Goal: Information Seeking & Learning: Check status

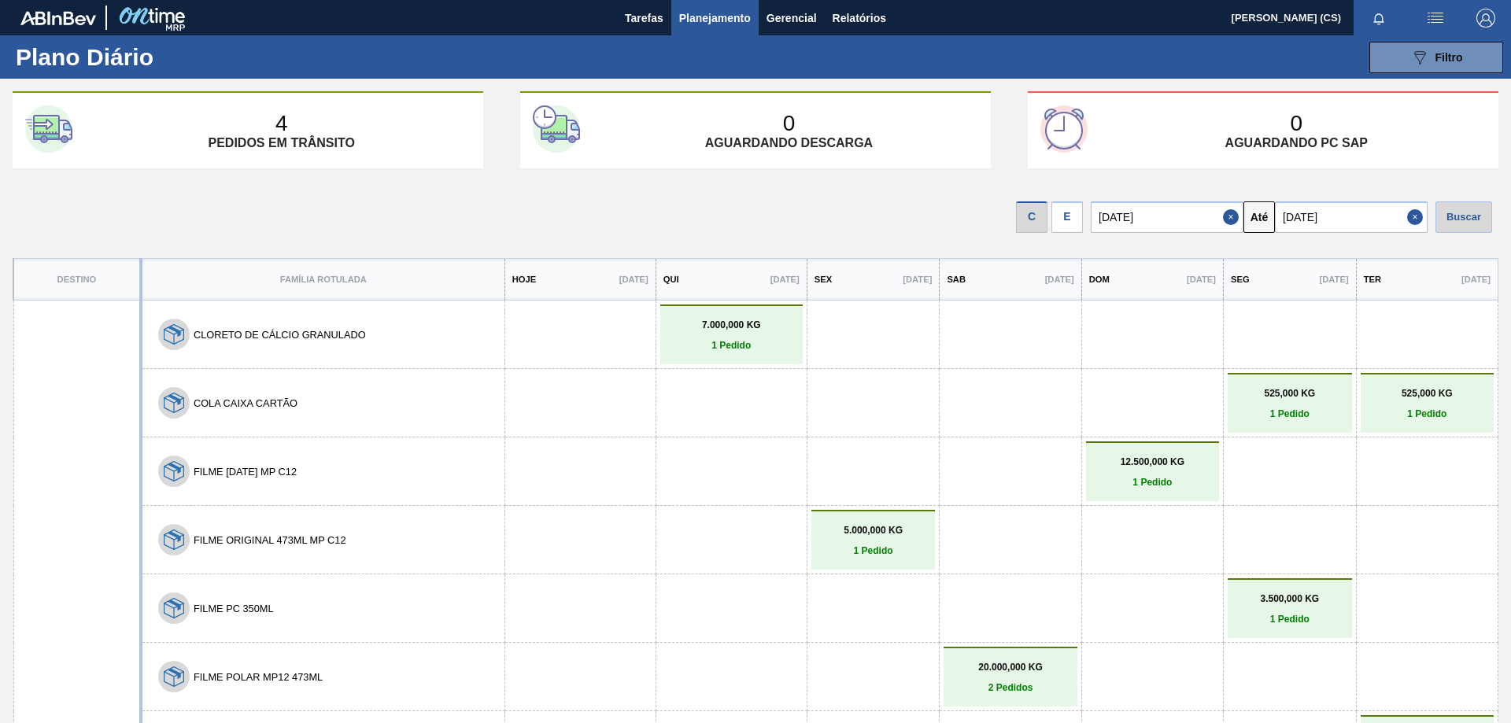
click at [719, 18] on span "Planejamento" at bounding box center [715, 18] width 72 height 19
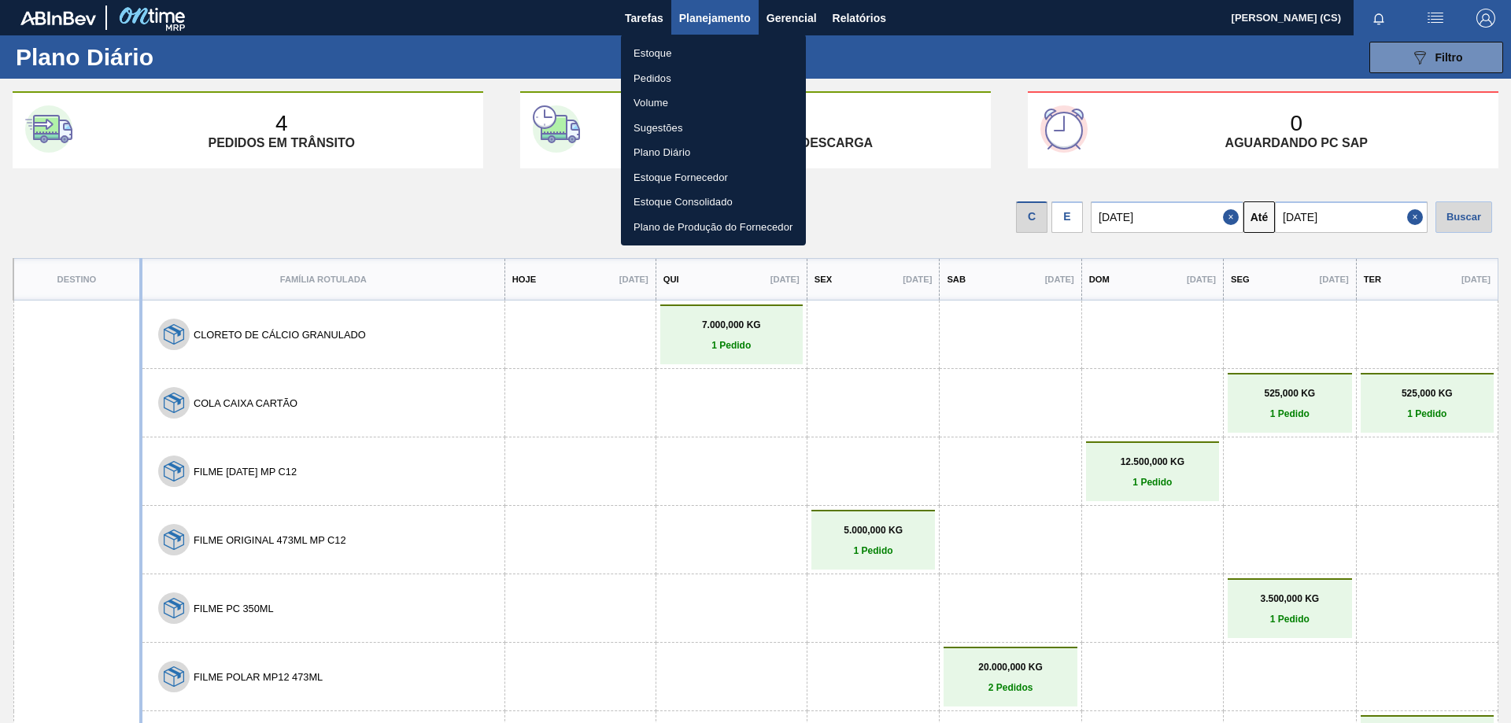
click at [671, 57] on li "Estoque" at bounding box center [713, 53] width 185 height 25
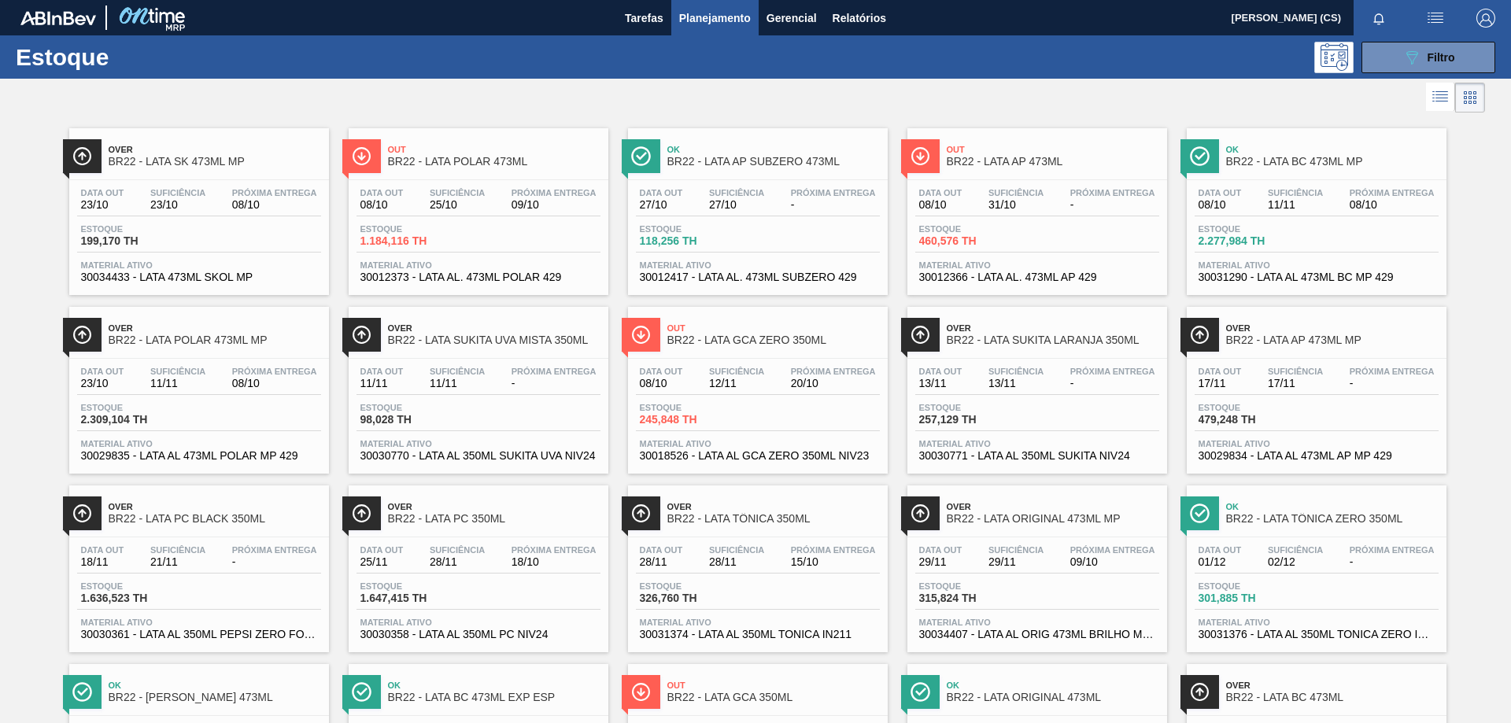
click at [471, 154] on span "Out" at bounding box center [494, 149] width 213 height 9
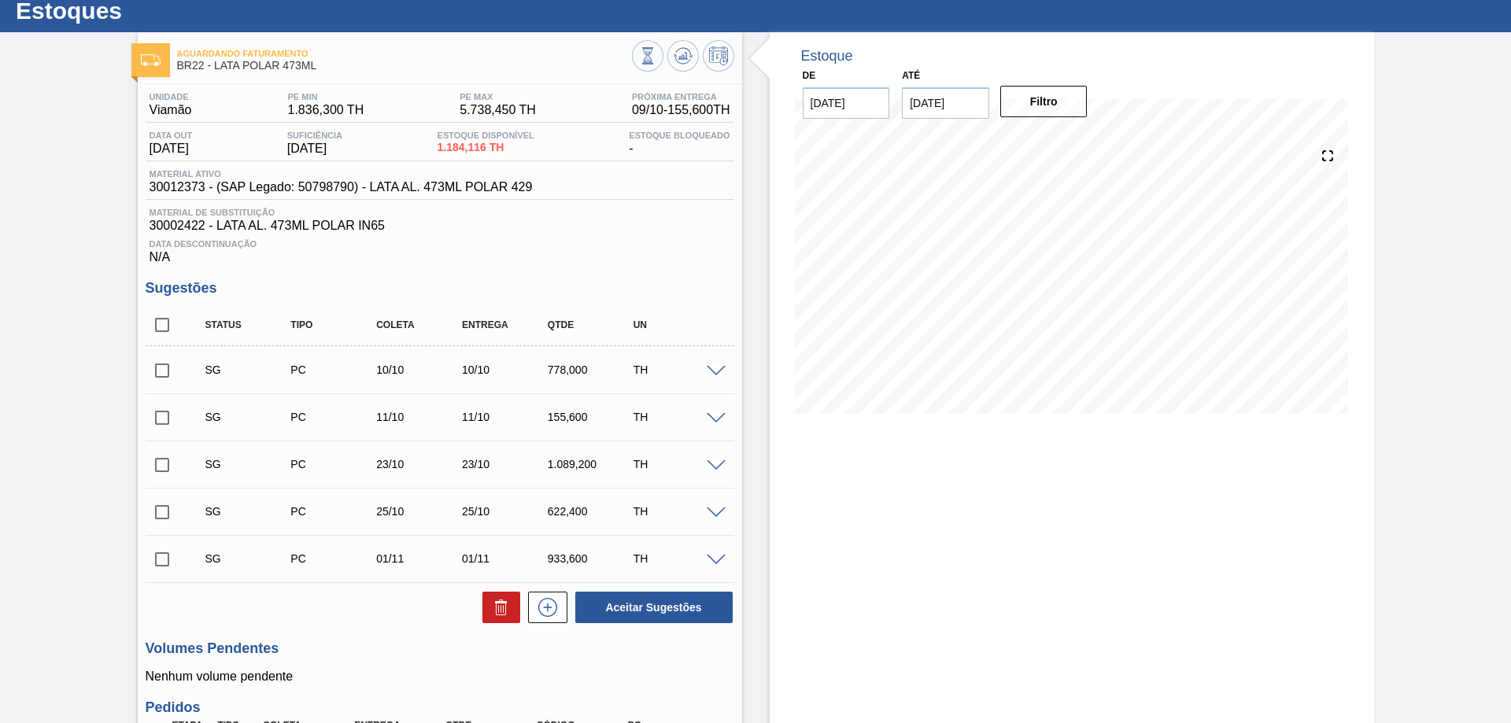
scroll to position [283, 0]
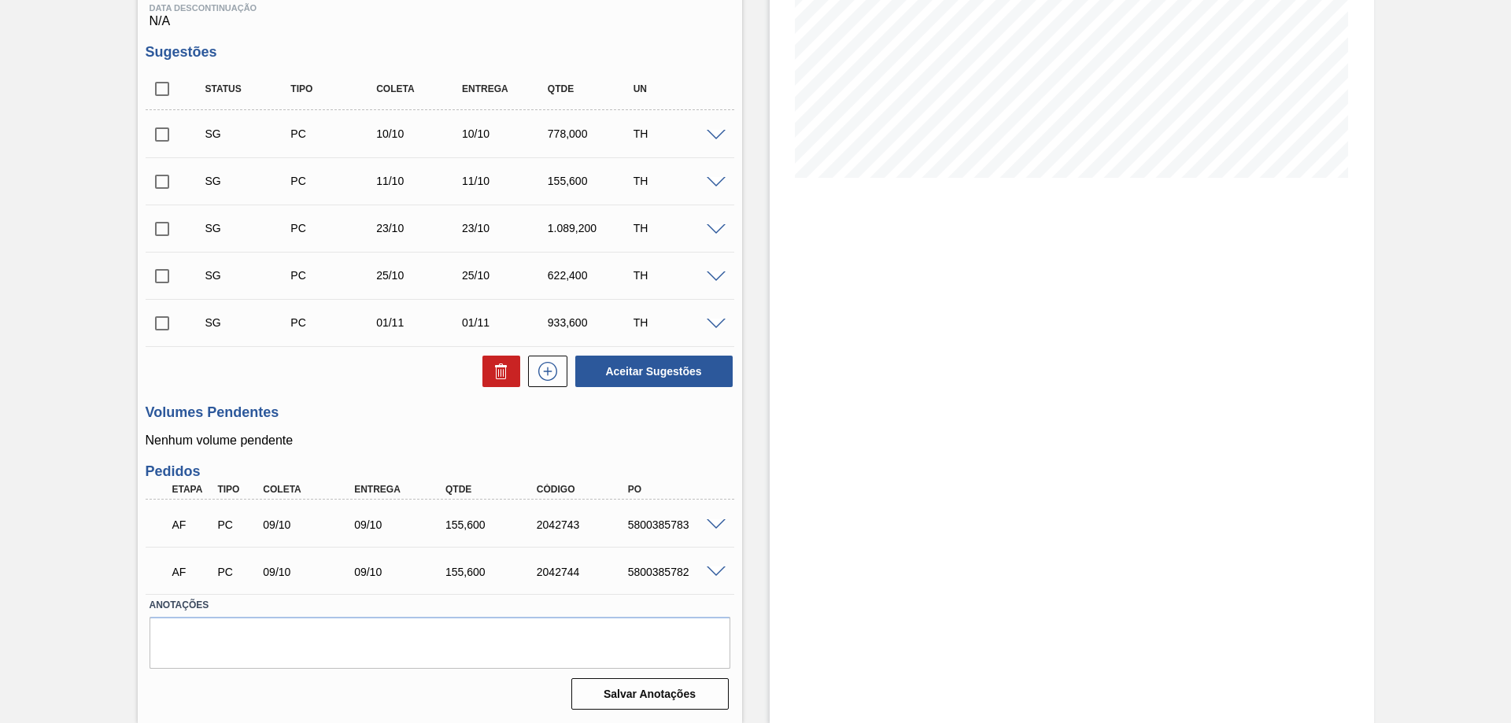
click at [713, 231] on span at bounding box center [716, 230] width 19 height 12
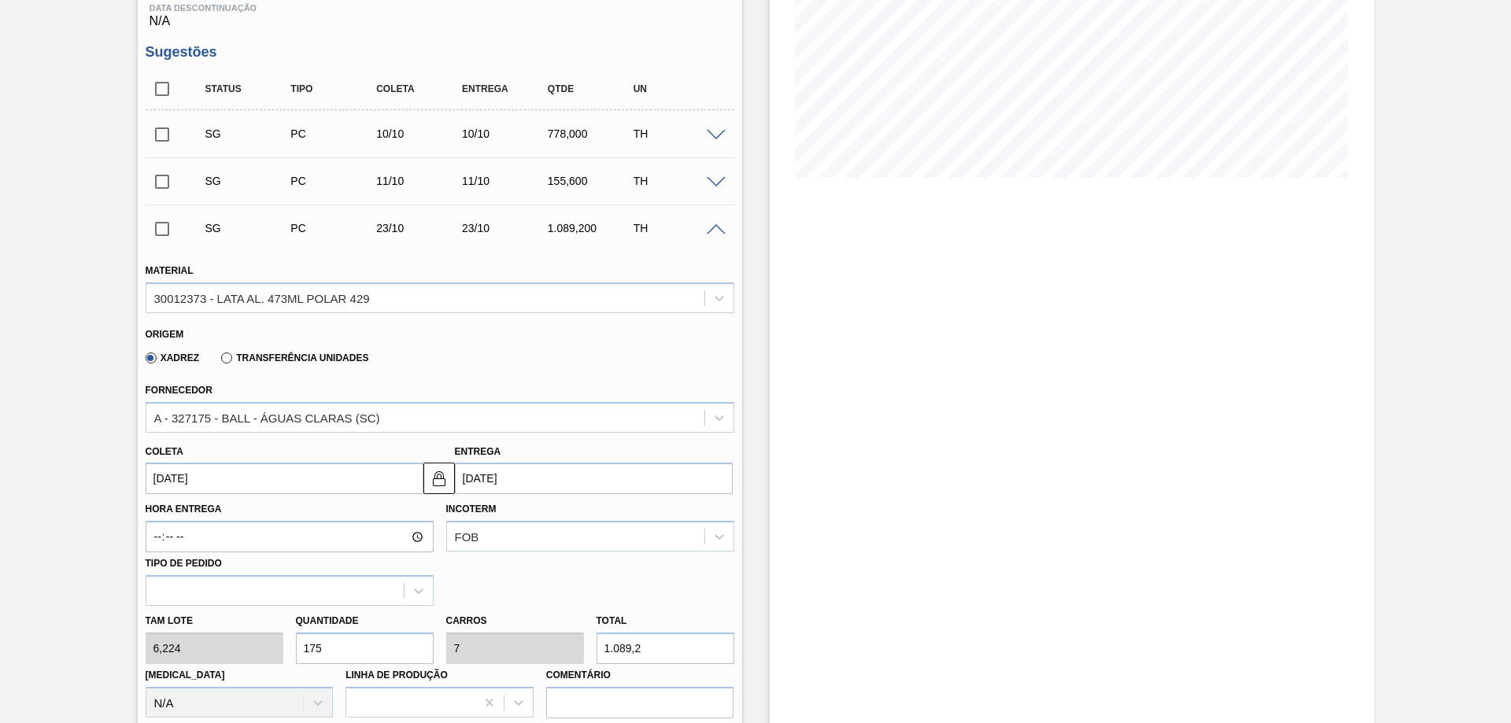
click at [714, 230] on span at bounding box center [716, 230] width 19 height 12
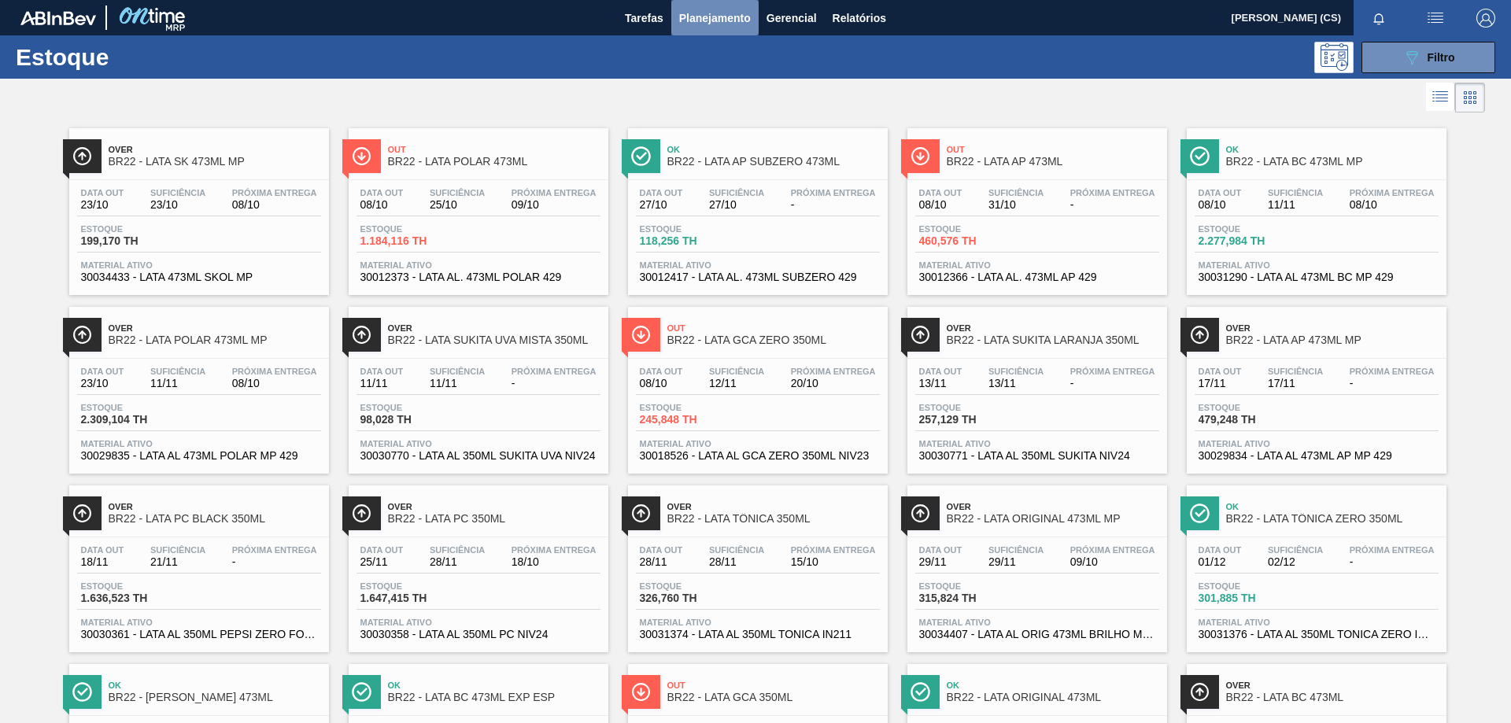
click at [678, 20] on button "Planejamento" at bounding box center [714, 17] width 87 height 35
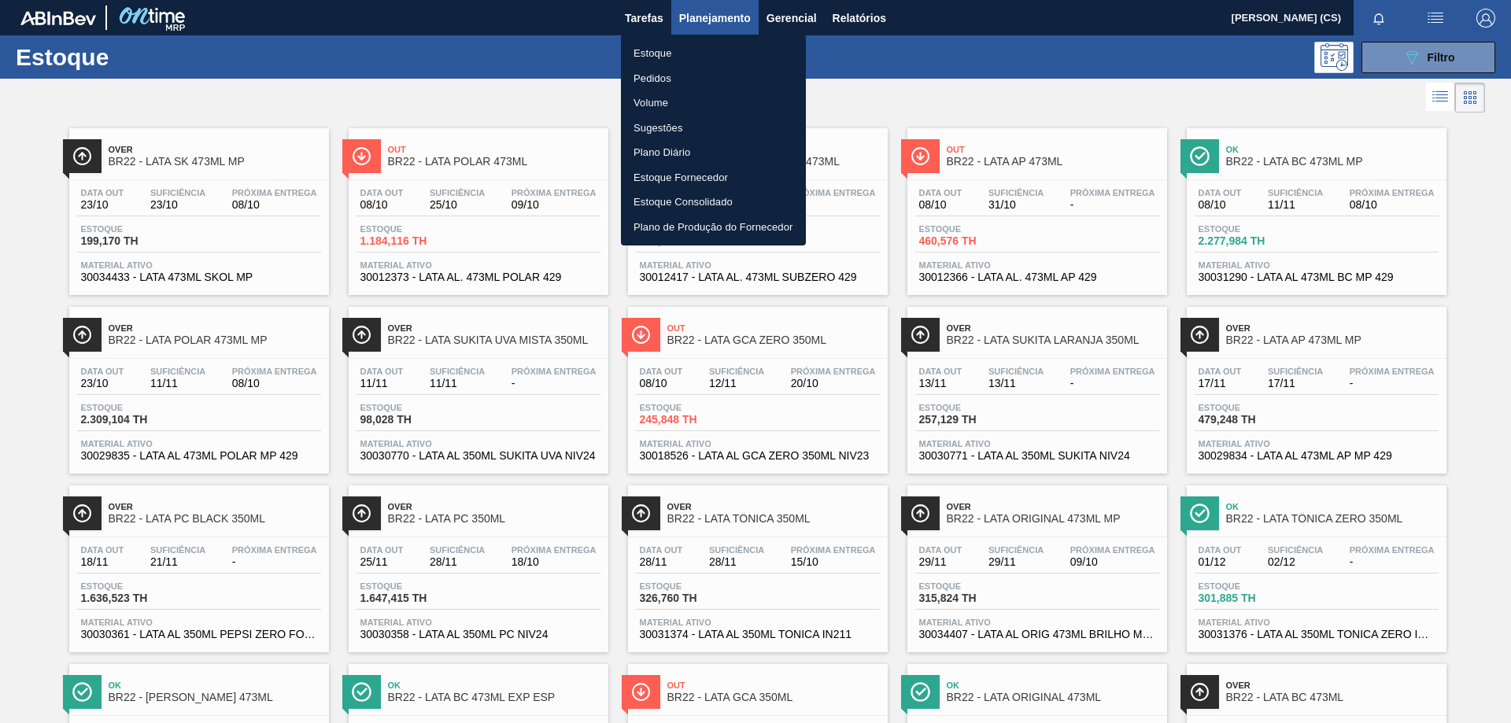
click at [660, 146] on li "Plano Diário" at bounding box center [713, 152] width 185 height 25
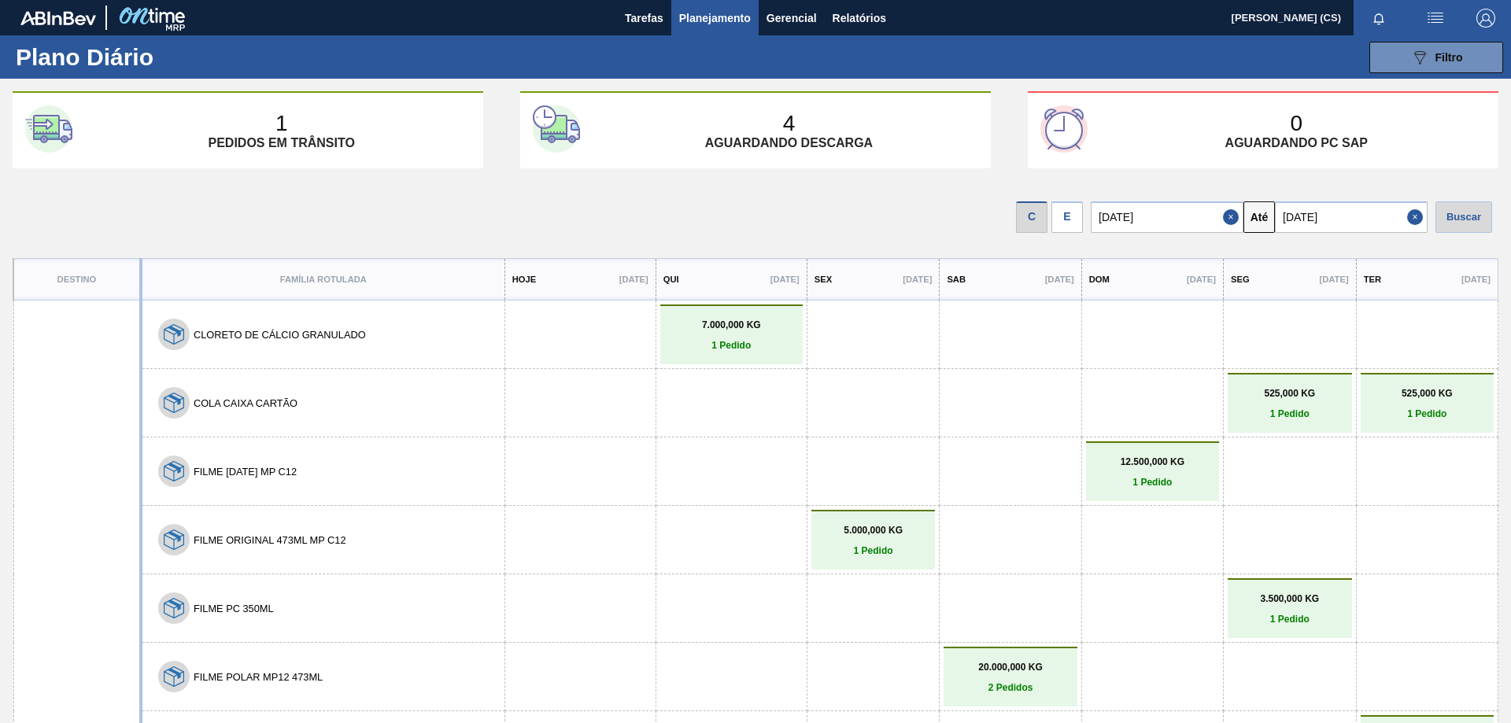
click at [1076, 221] on div "E" at bounding box center [1067, 216] width 31 height 31
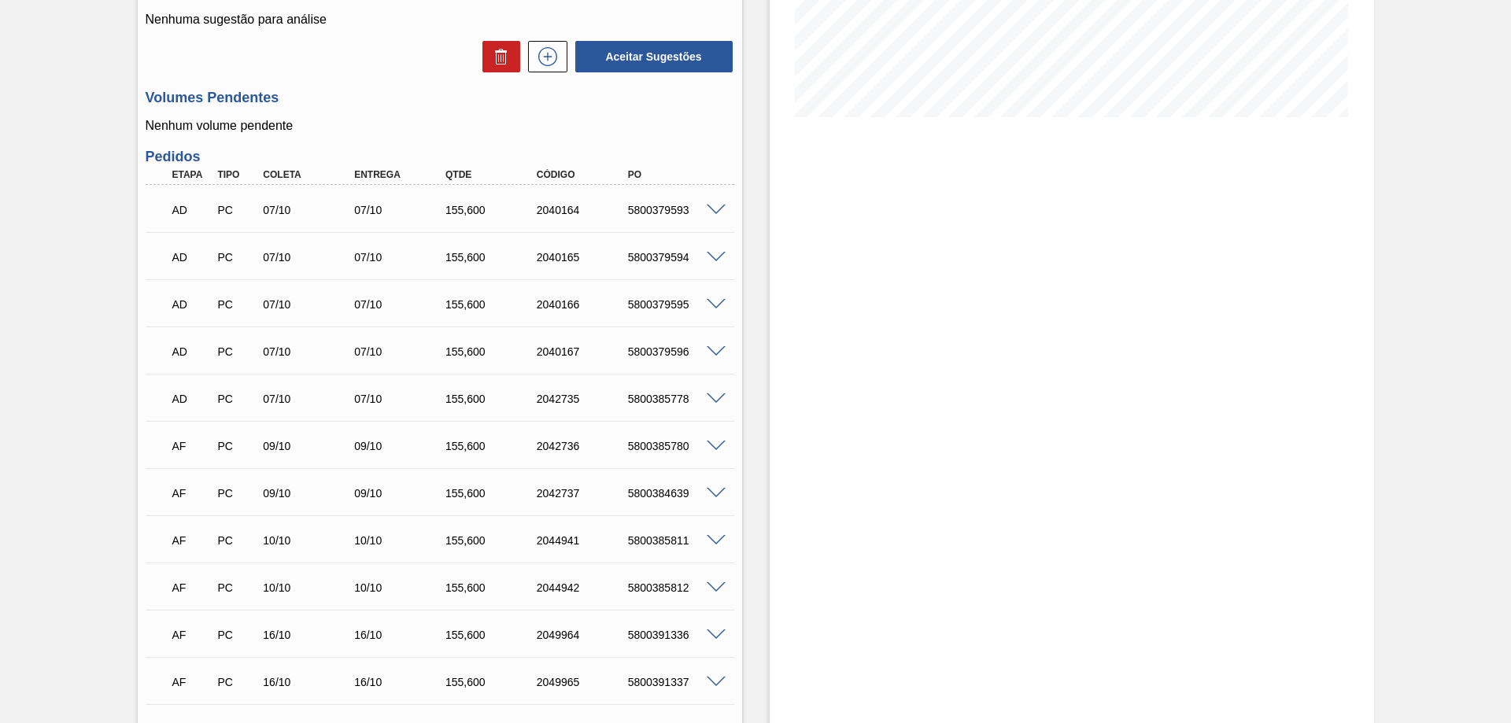
scroll to position [28, 0]
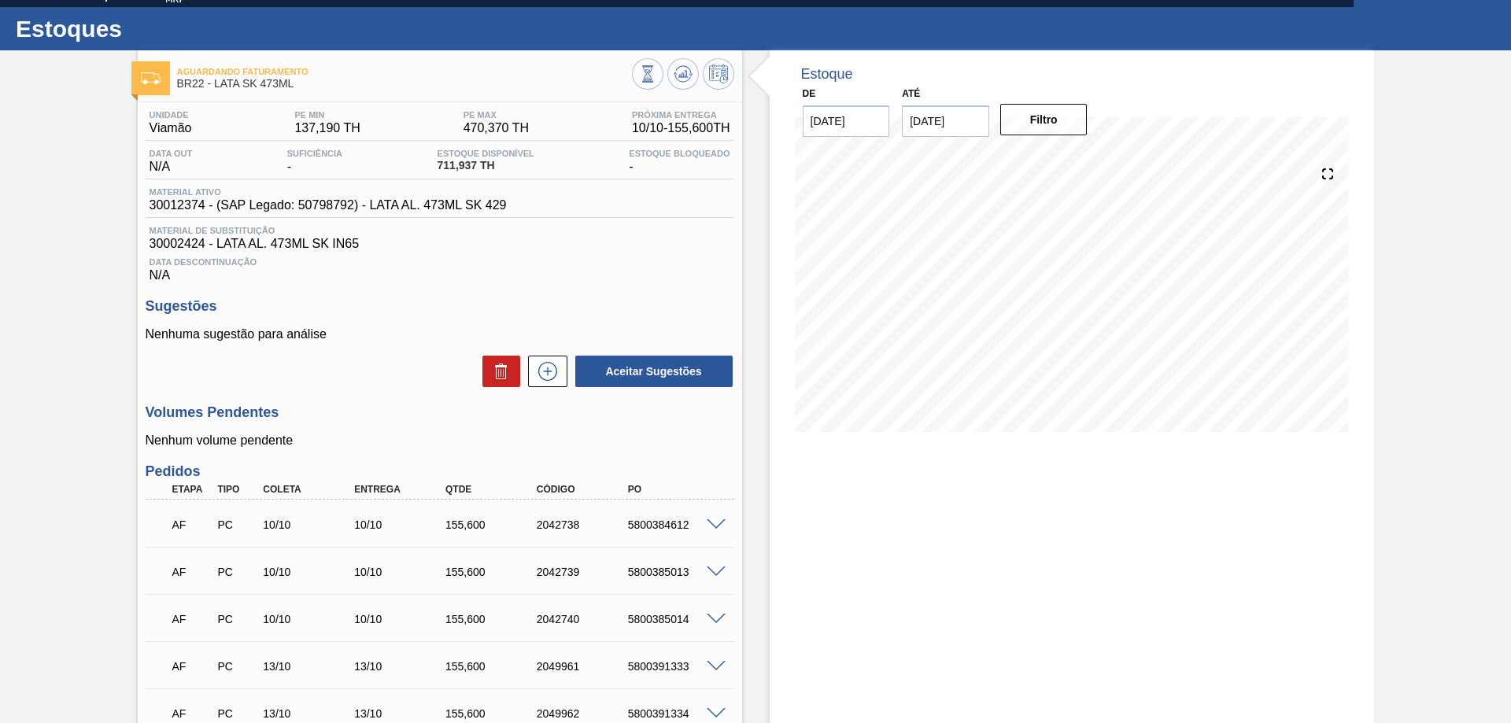
scroll to position [186, 0]
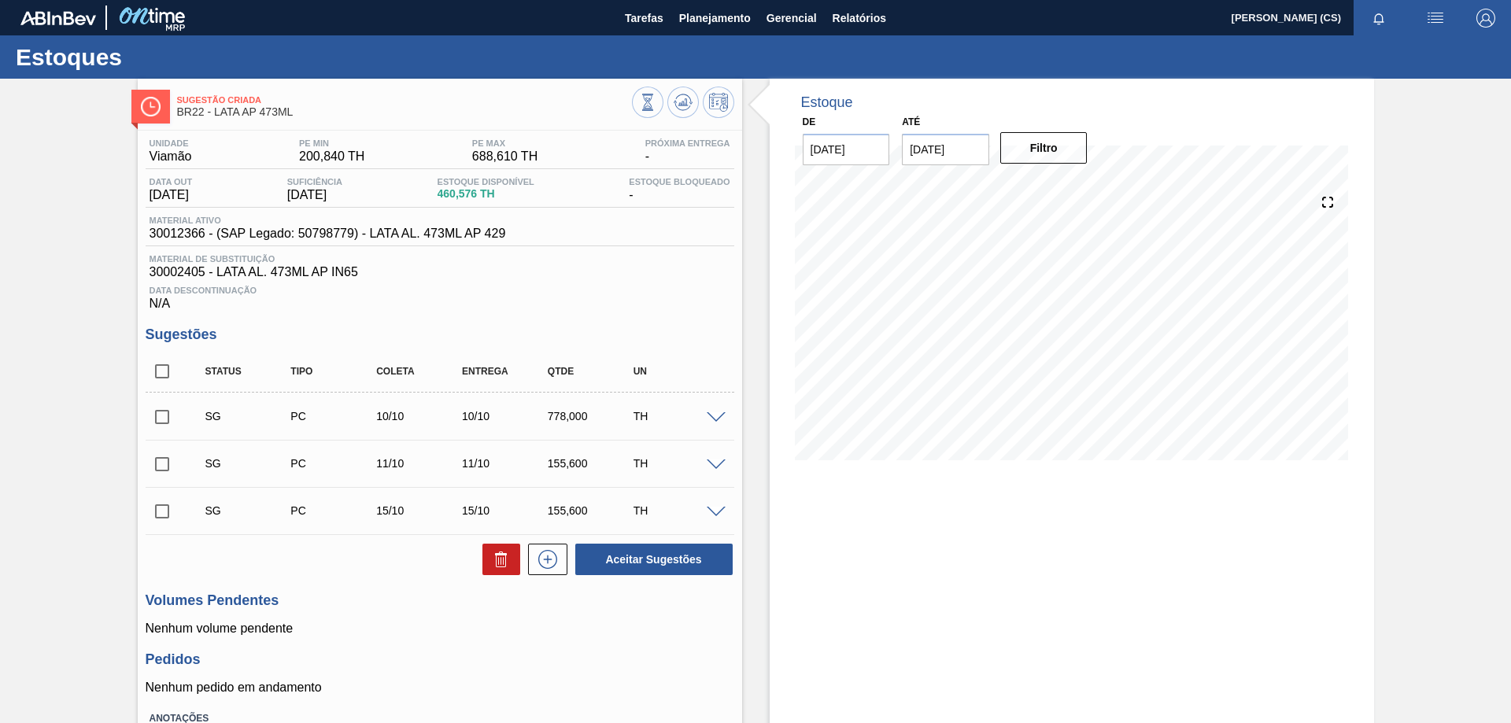
scroll to position [113, 0]
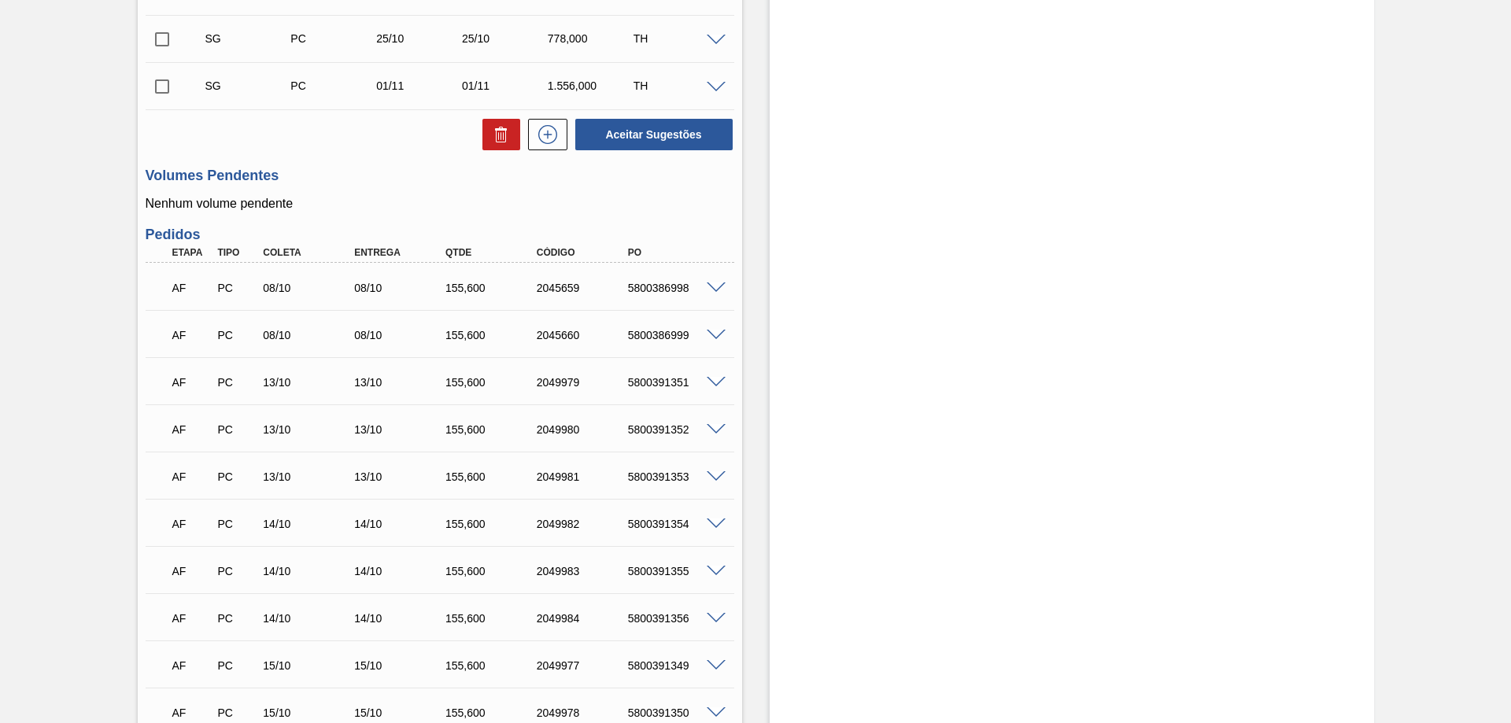
scroll to position [613, 0]
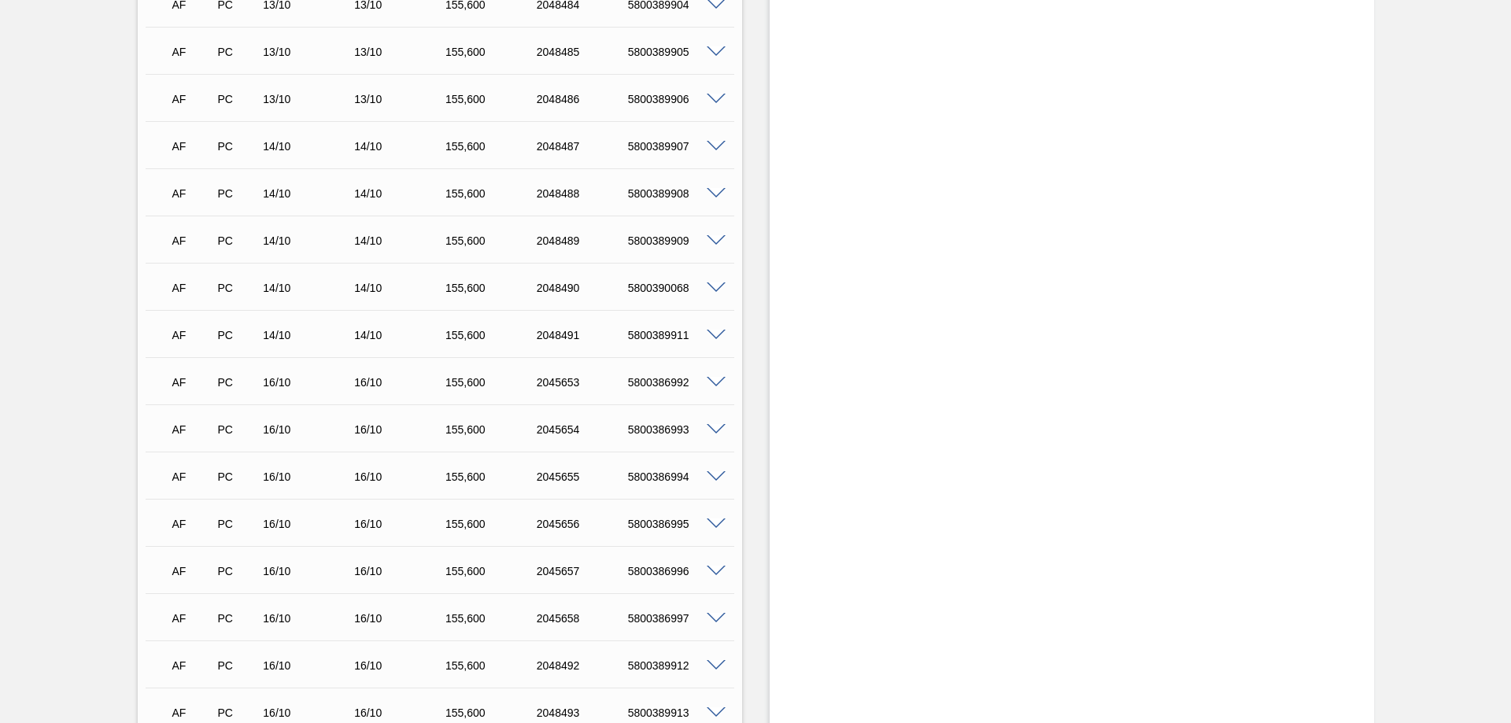
scroll to position [1338, 0]
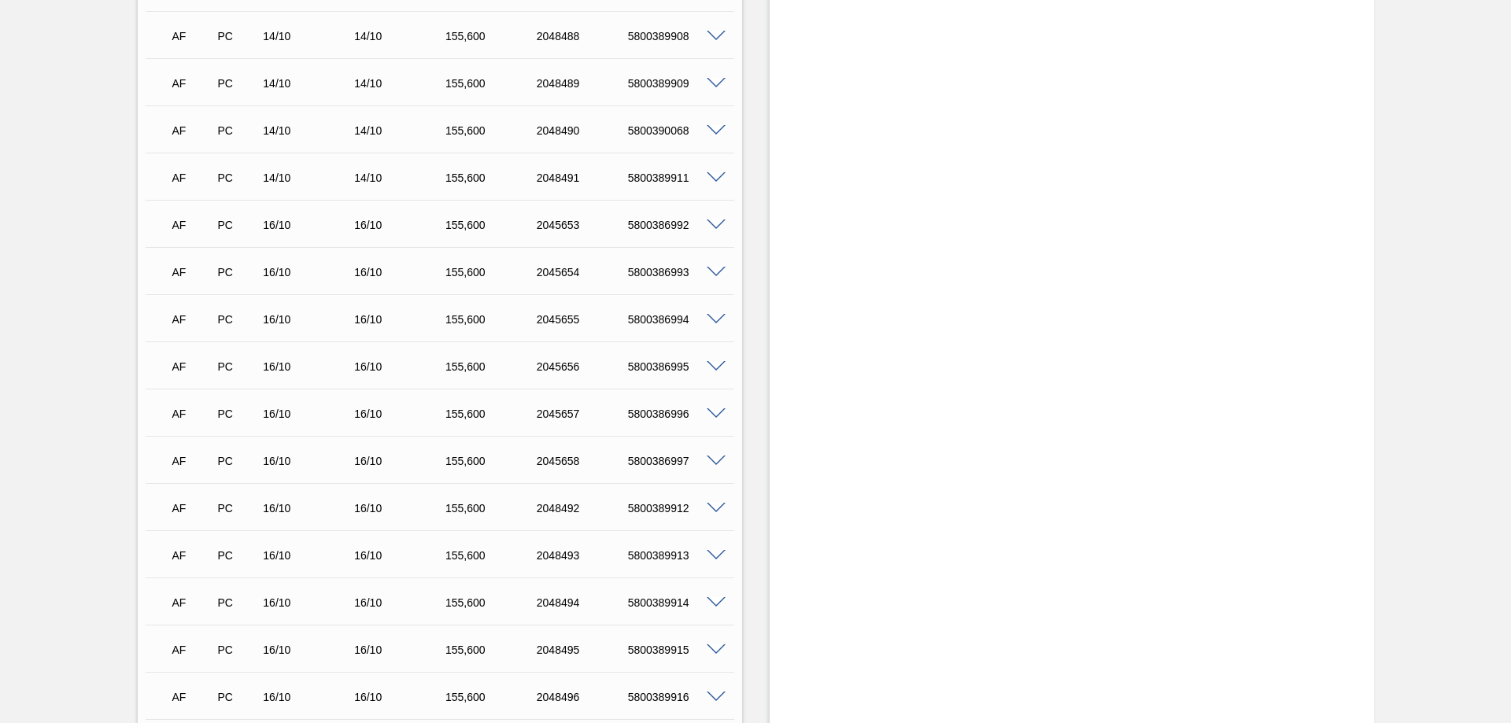
click at [275, 681] on div "AF PC 16/10 16/10 155,600 2048496 5800389916" at bounding box center [435, 695] width 547 height 31
drag, startPoint x: 268, startPoint y: 700, endPoint x: 307, endPoint y: 695, distance: 39.7
click at [301, 698] on div "16/10" at bounding box center [310, 697] width 102 height 13
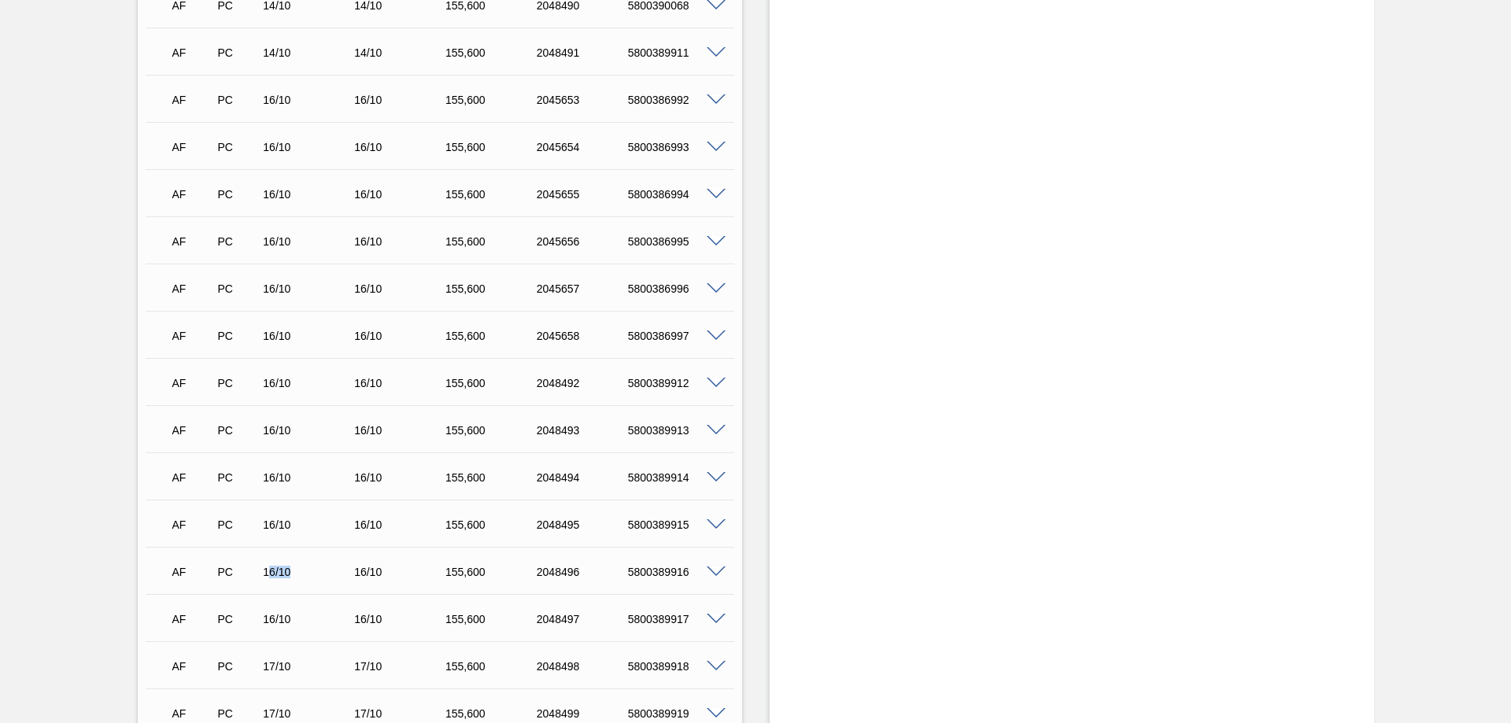
scroll to position [1306, 0]
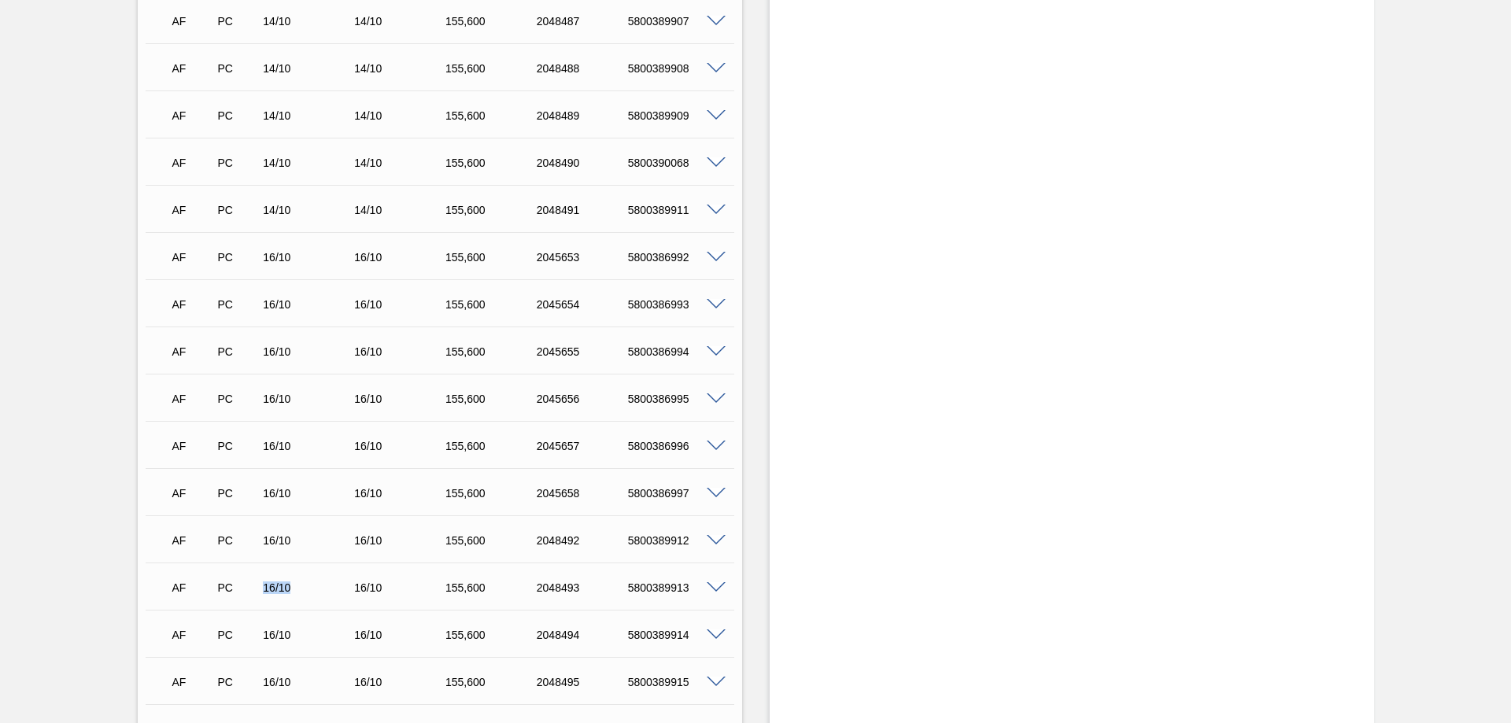
drag, startPoint x: 261, startPoint y: 586, endPoint x: 304, endPoint y: 597, distance: 43.7
click at [304, 597] on div "AF PC 16/10 16/10 155,600 2048493 5800389913" at bounding box center [435, 586] width 547 height 31
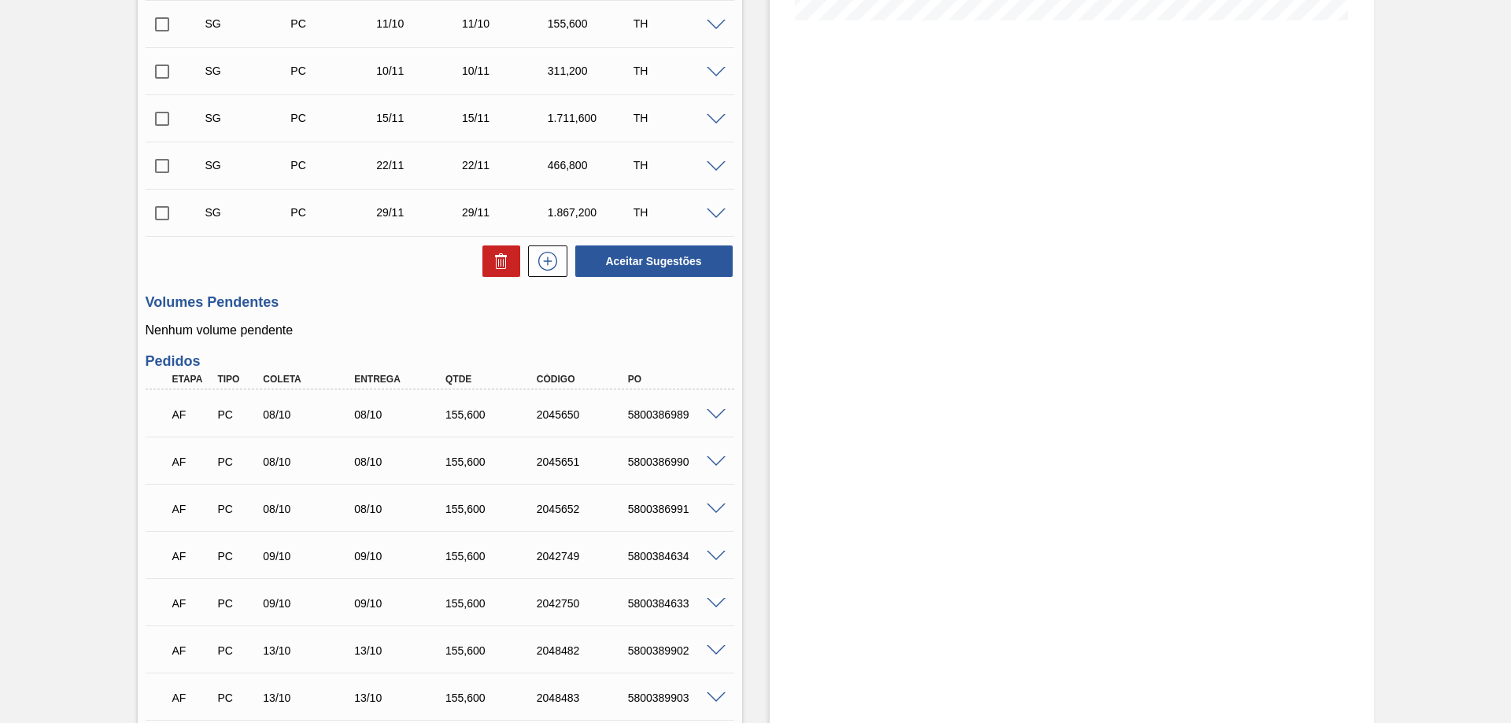
scroll to position [125, 0]
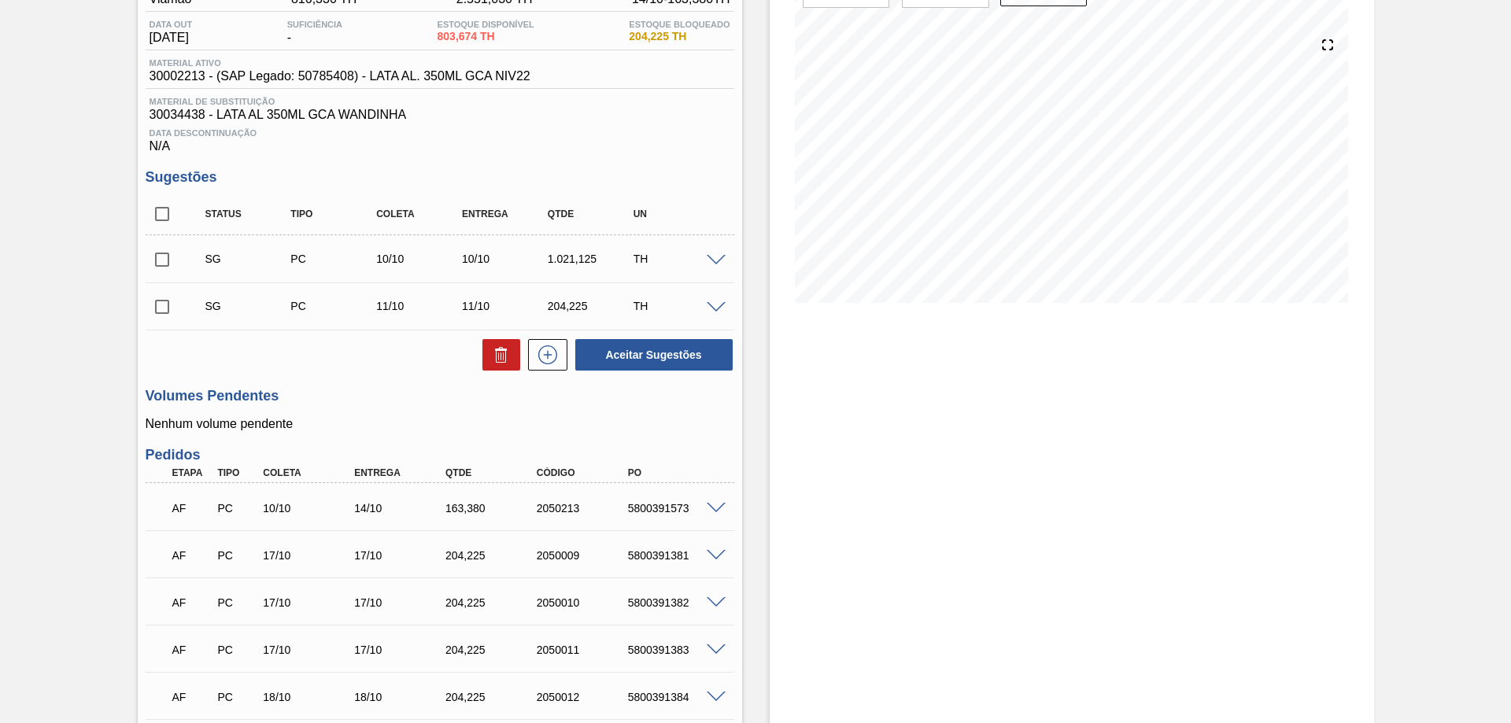
scroll to position [394, 0]
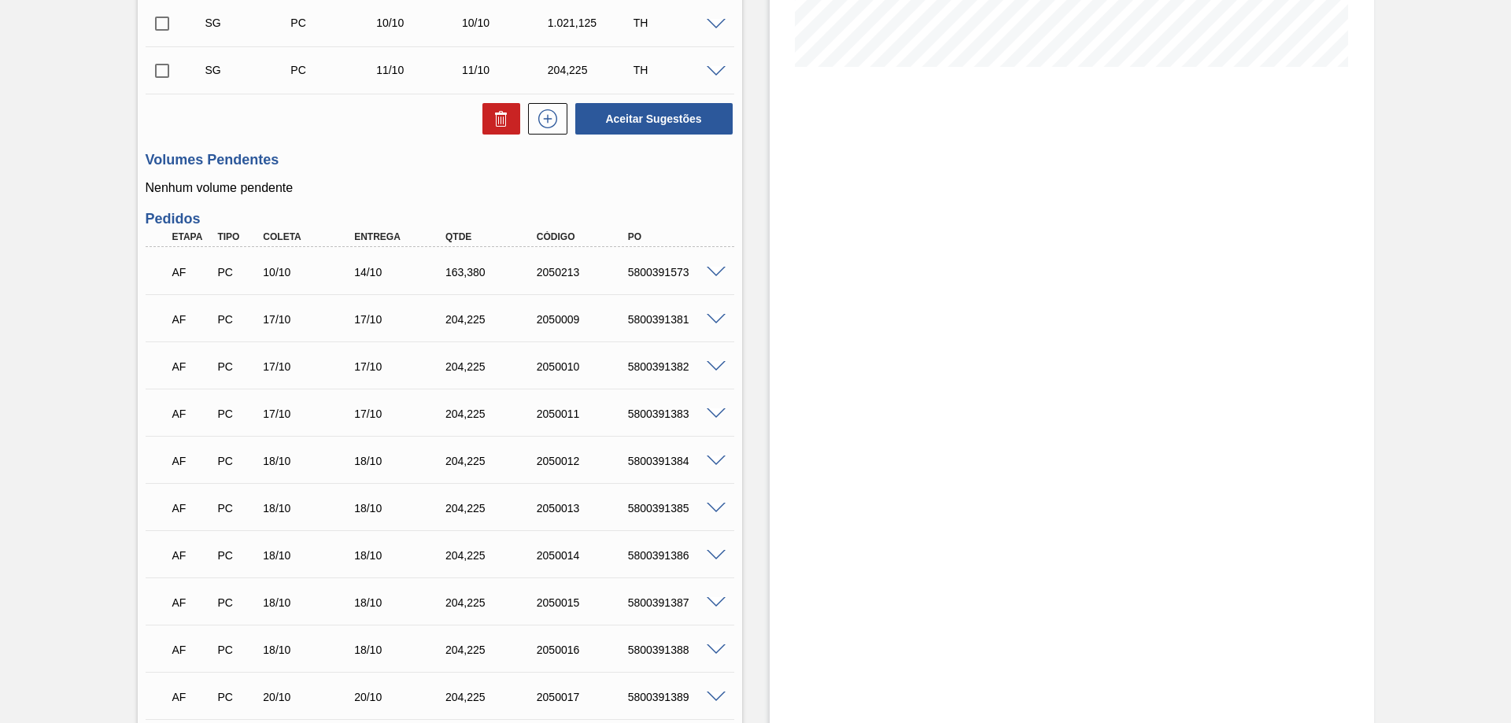
click at [724, 268] on div at bounding box center [718, 271] width 31 height 12
click at [716, 271] on span at bounding box center [716, 273] width 19 height 12
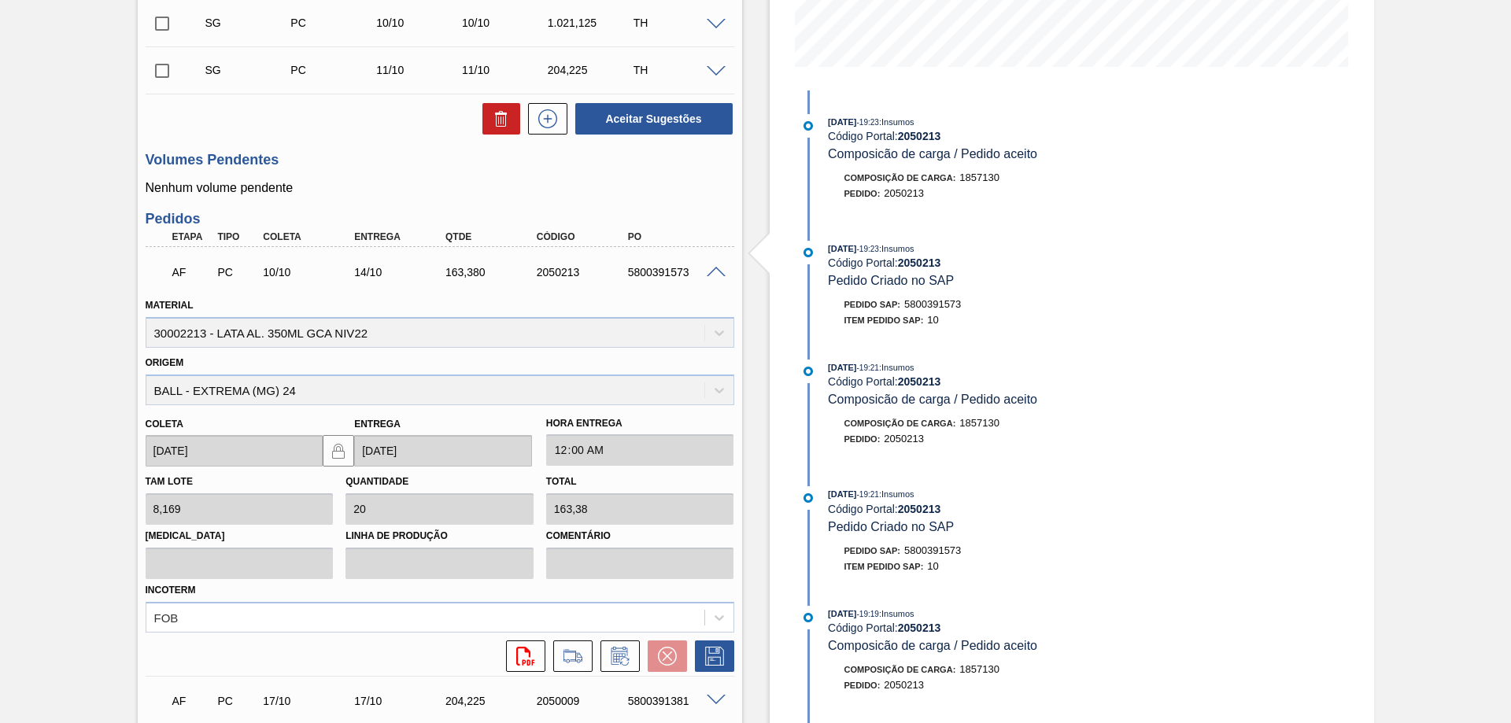
click at [716, 271] on span at bounding box center [716, 273] width 19 height 12
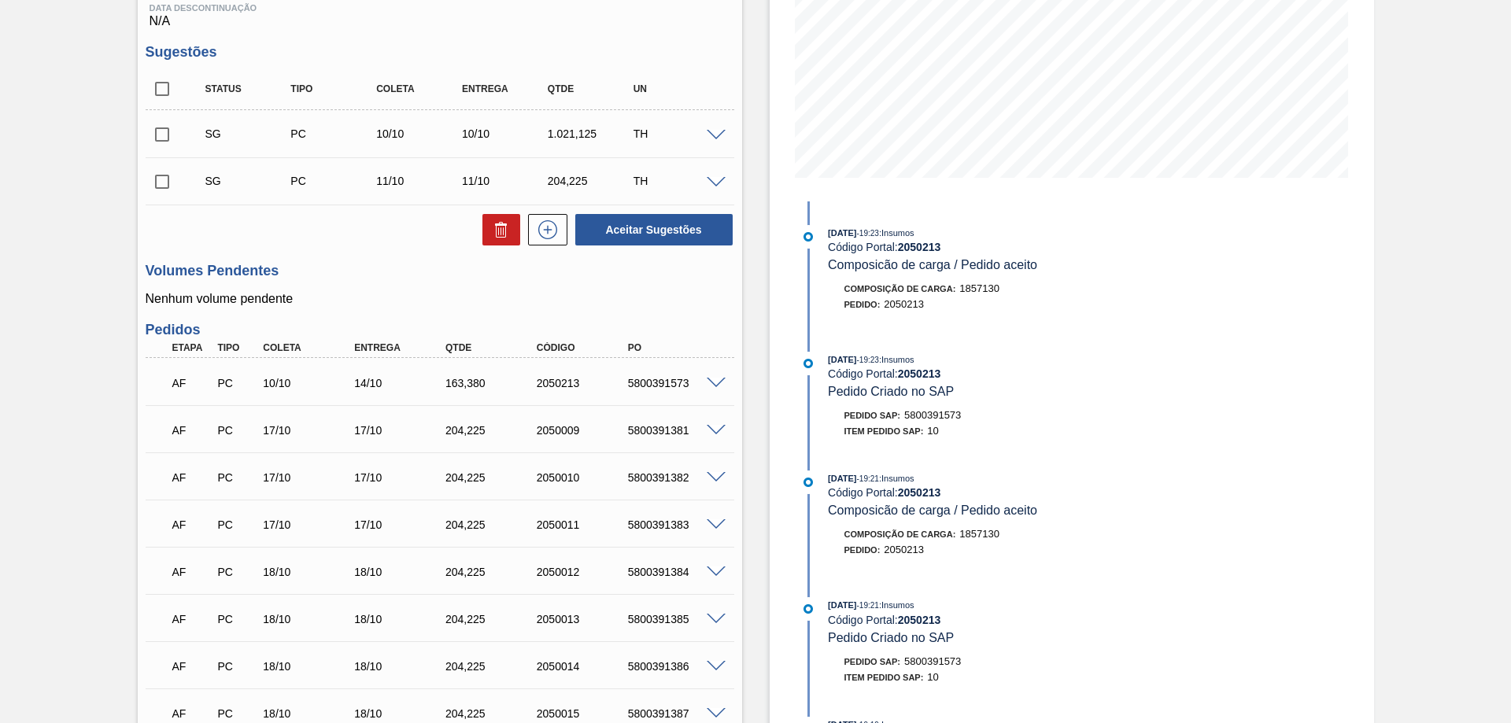
scroll to position [46, 0]
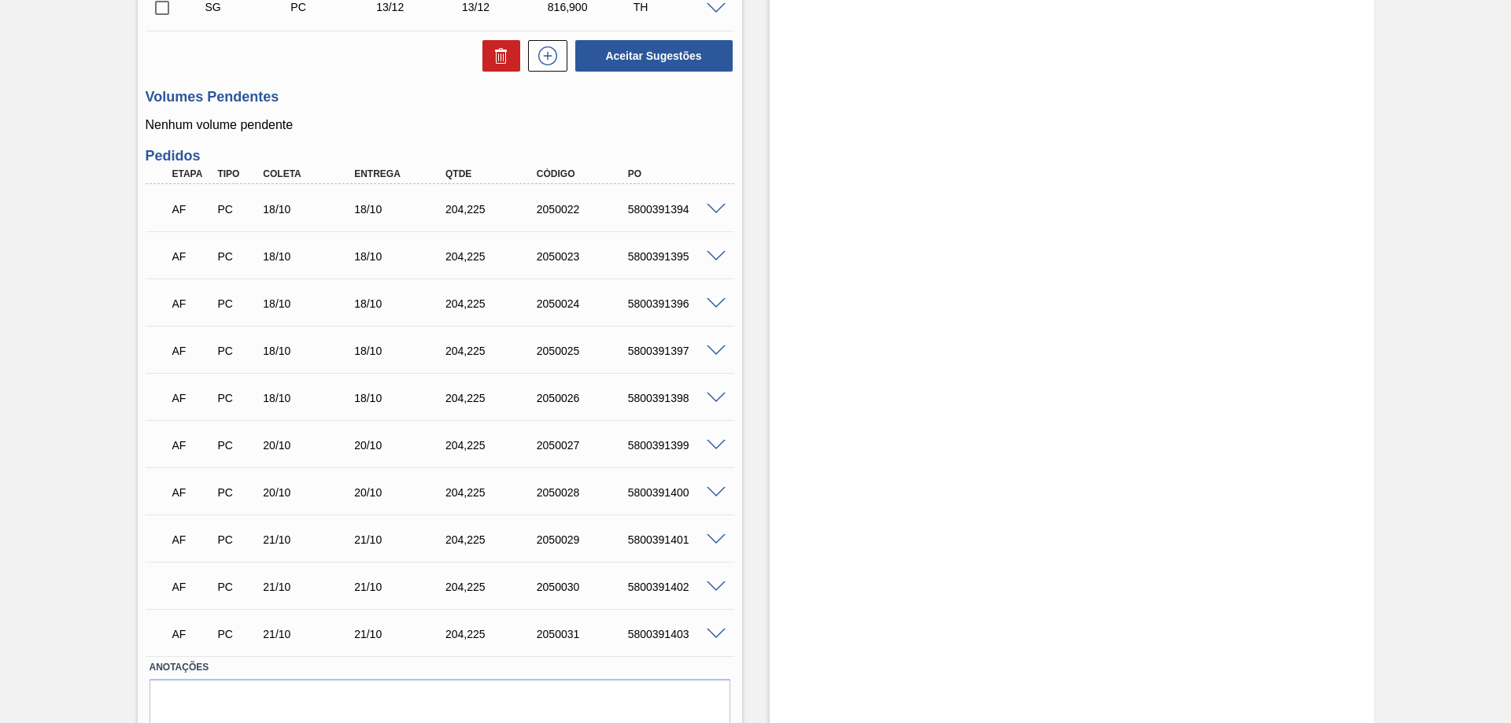
scroll to position [157, 0]
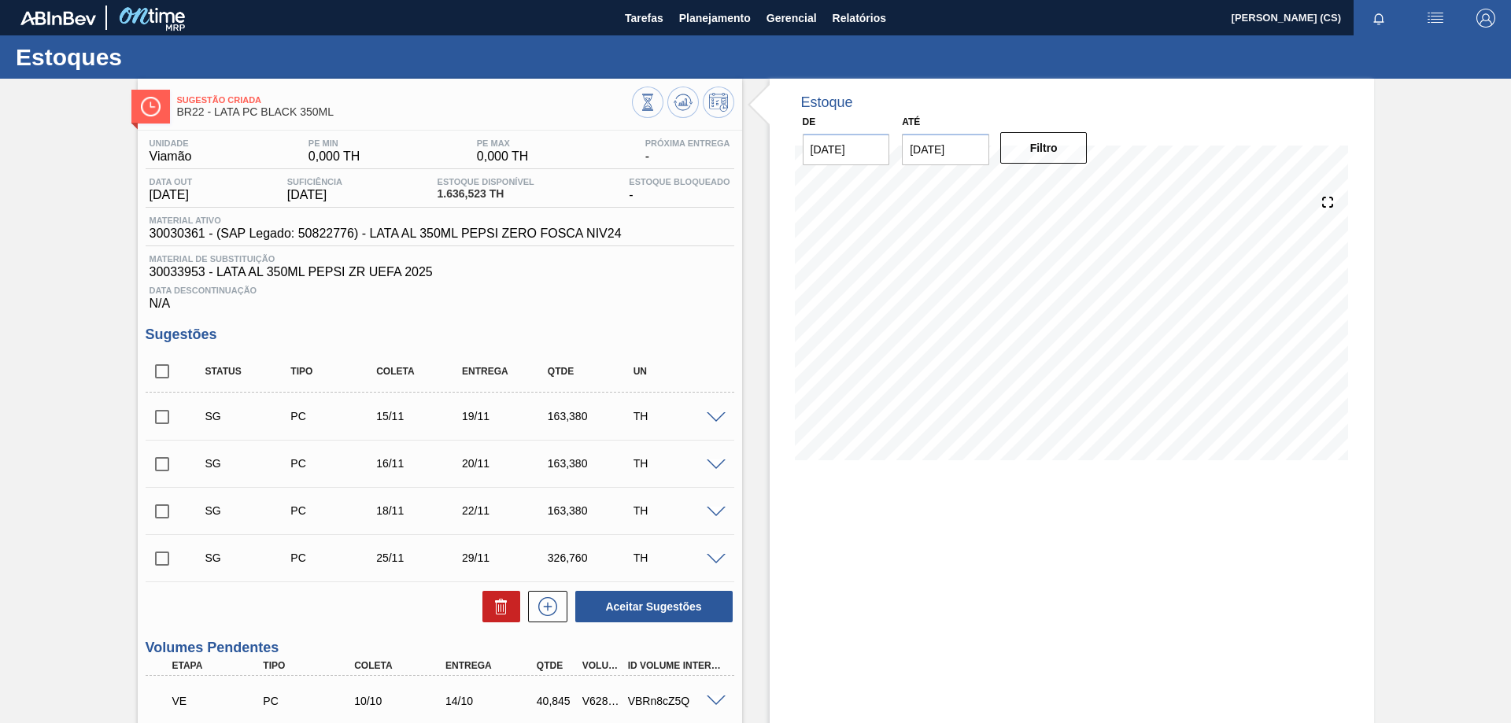
scroll to position [201, 0]
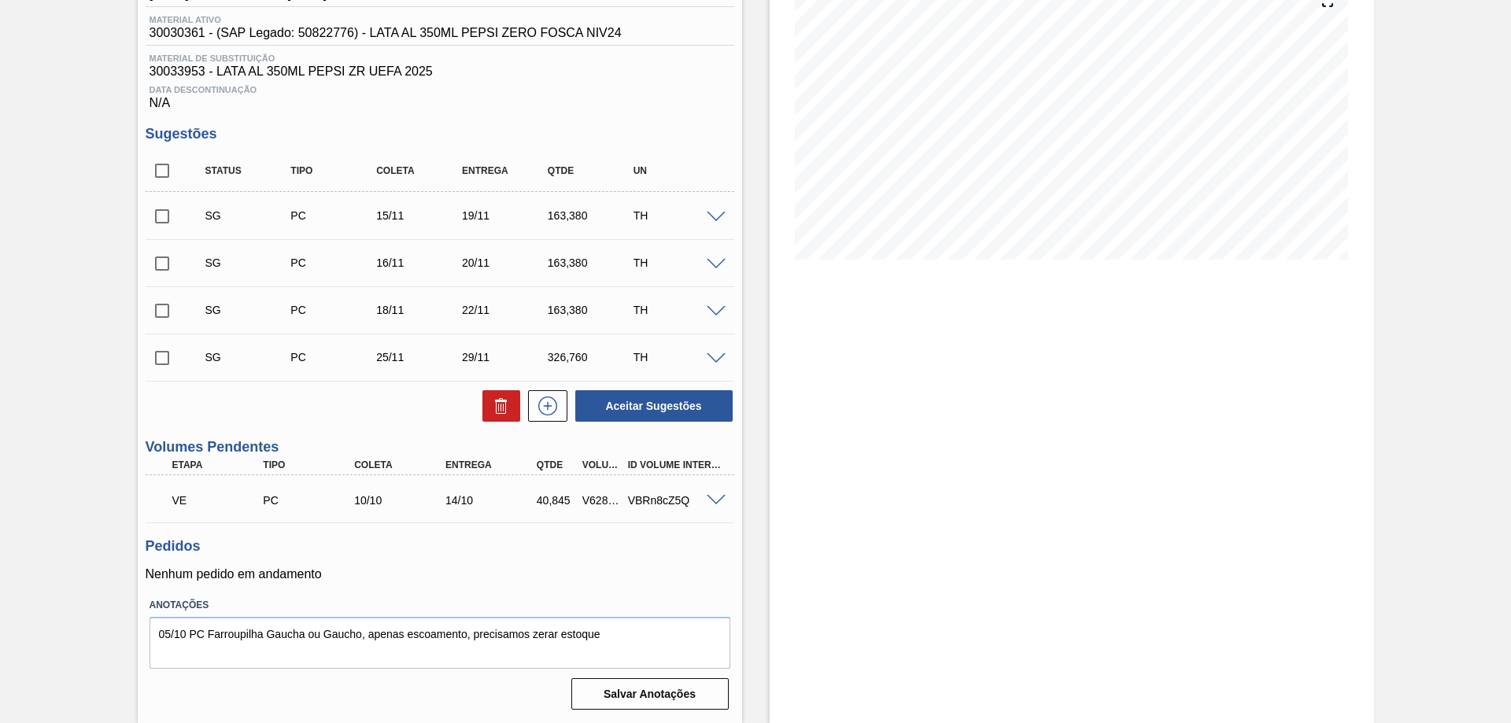
click at [714, 496] on span at bounding box center [716, 501] width 19 height 12
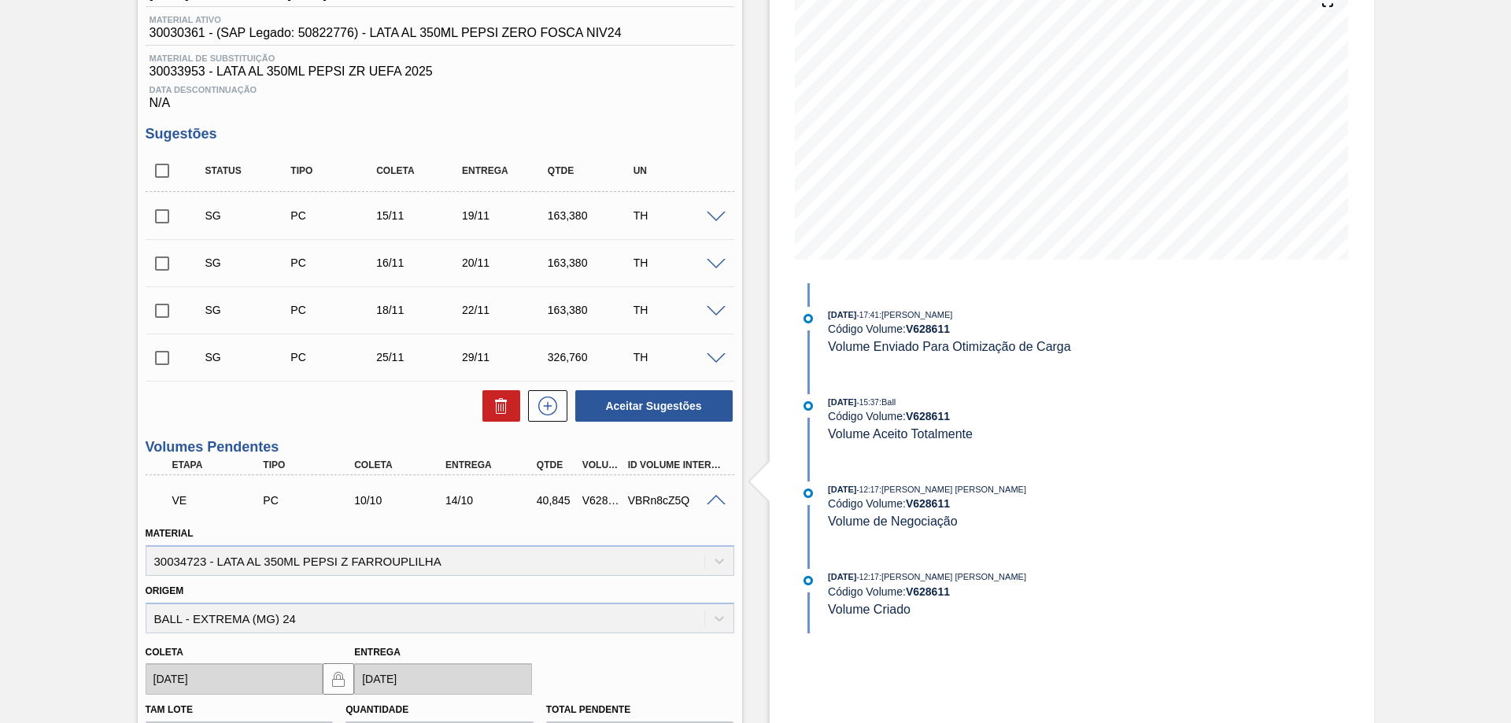
scroll to position [279, 0]
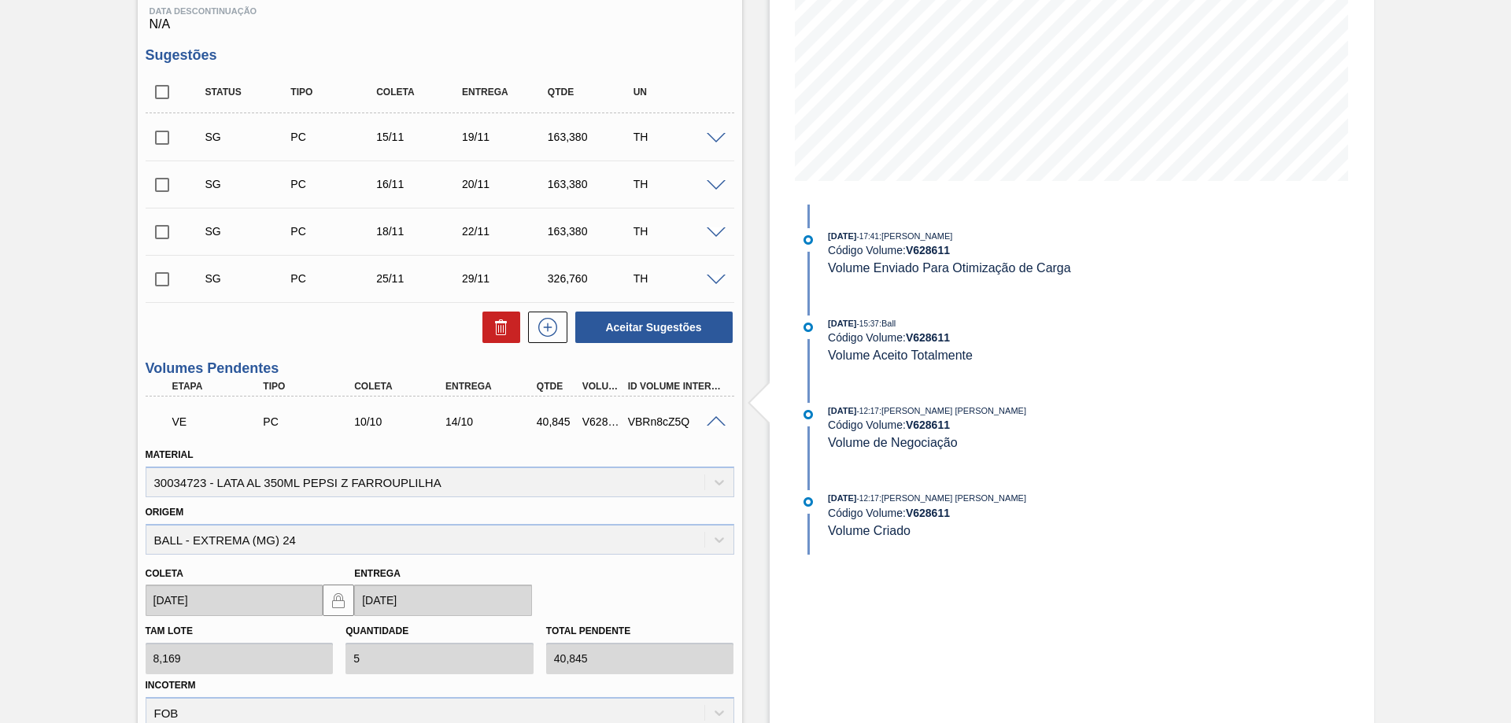
click at [708, 422] on span at bounding box center [716, 422] width 19 height 12
